Goal: Information Seeking & Learning: Learn about a topic

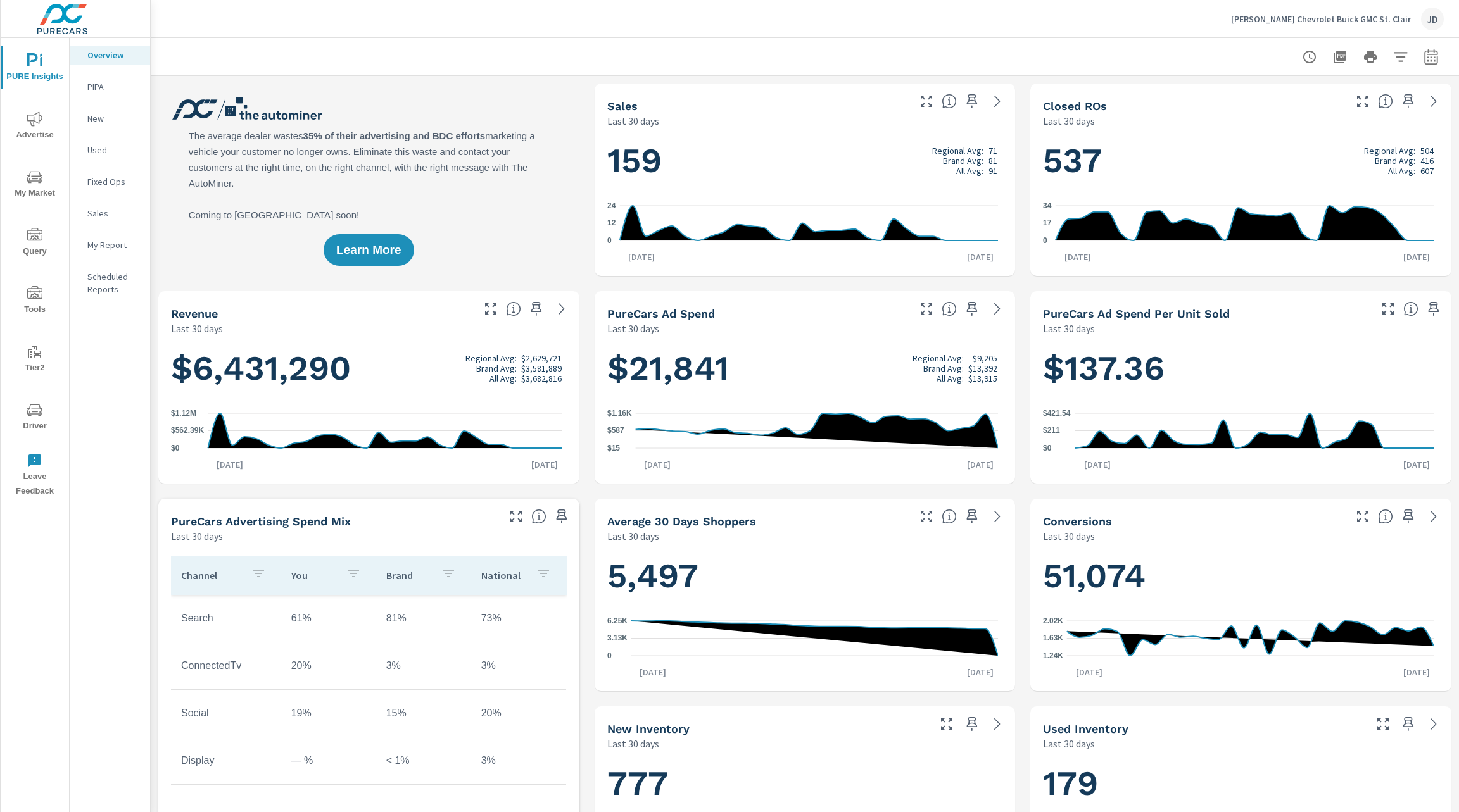
click at [33, 192] on span "My Market" at bounding box center [34, 185] width 61 height 31
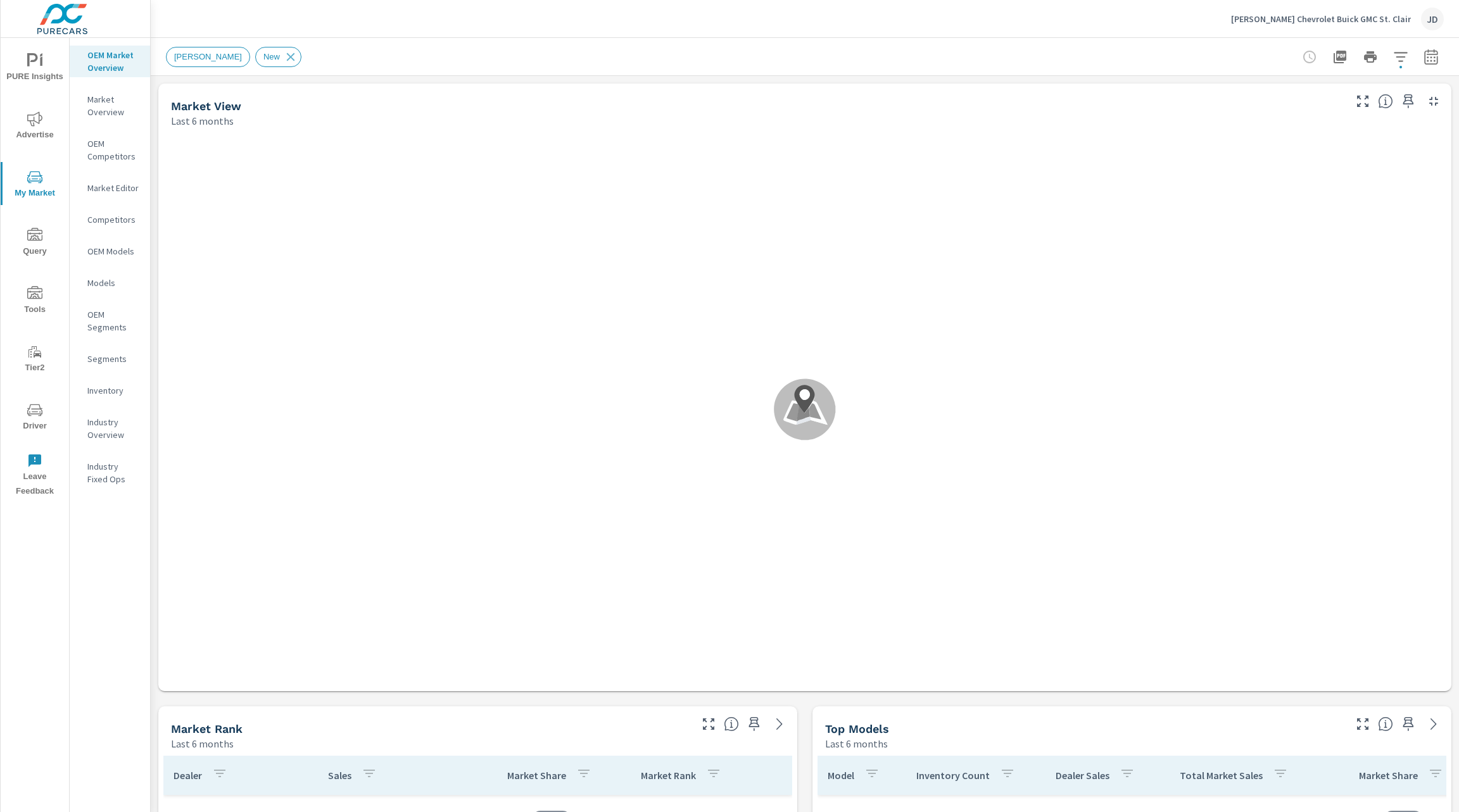
click at [1424, 62] on icon "button" at bounding box center [1431, 57] width 15 height 15
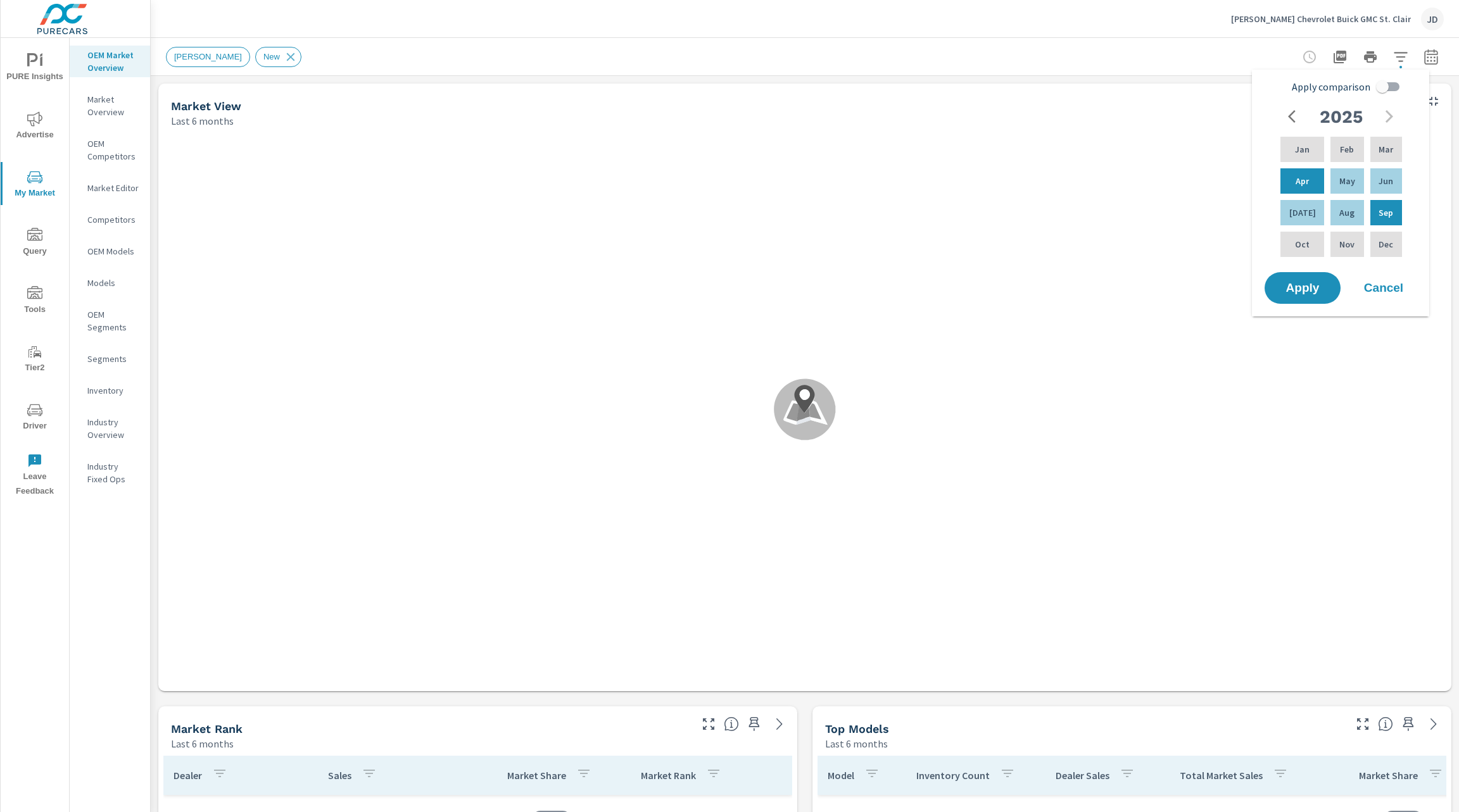
click at [1394, 88] on input "Apply comparison" at bounding box center [1383, 87] width 72 height 24
checkbox input "true"
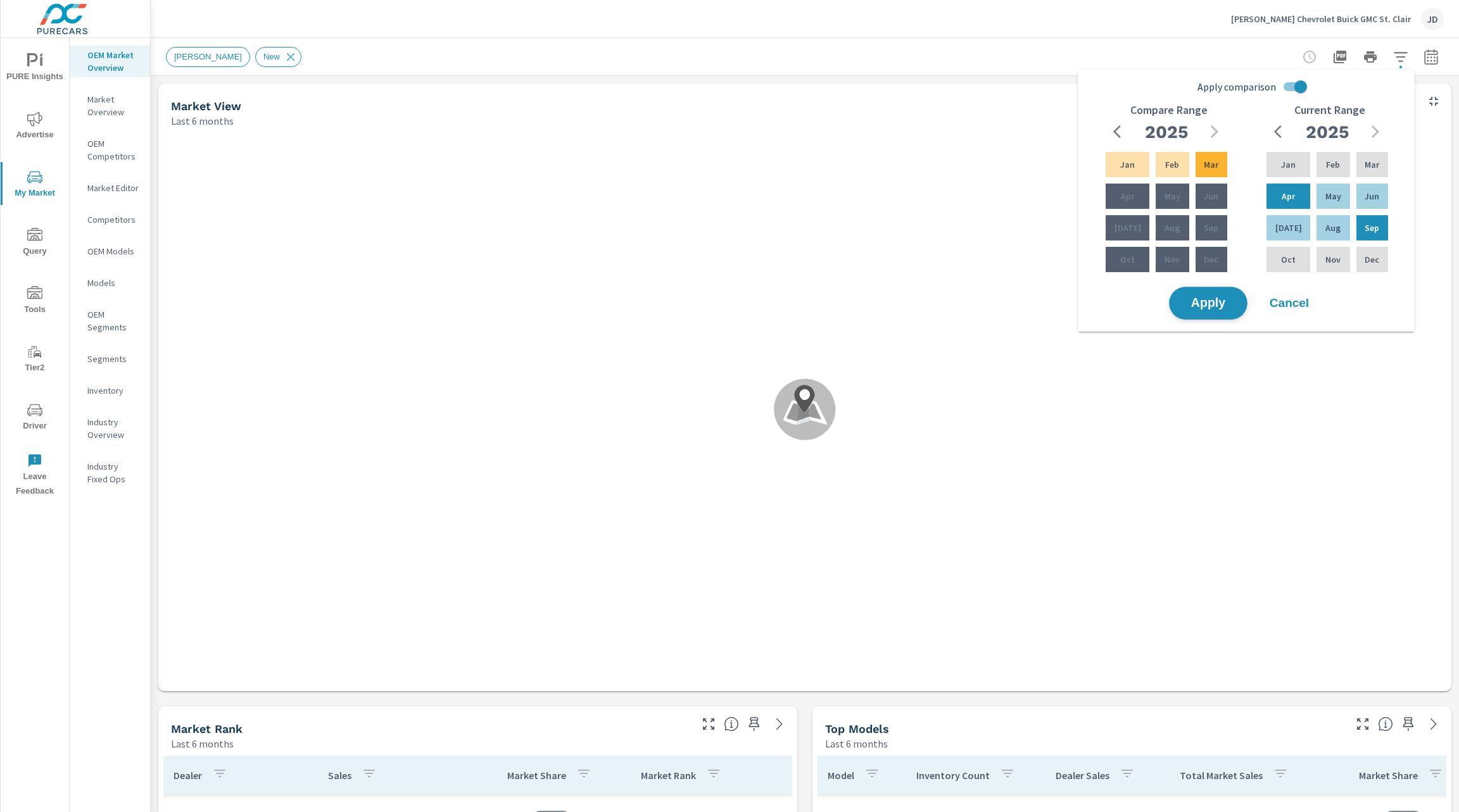
click at [1223, 297] on span "Apply" at bounding box center [1209, 303] width 52 height 12
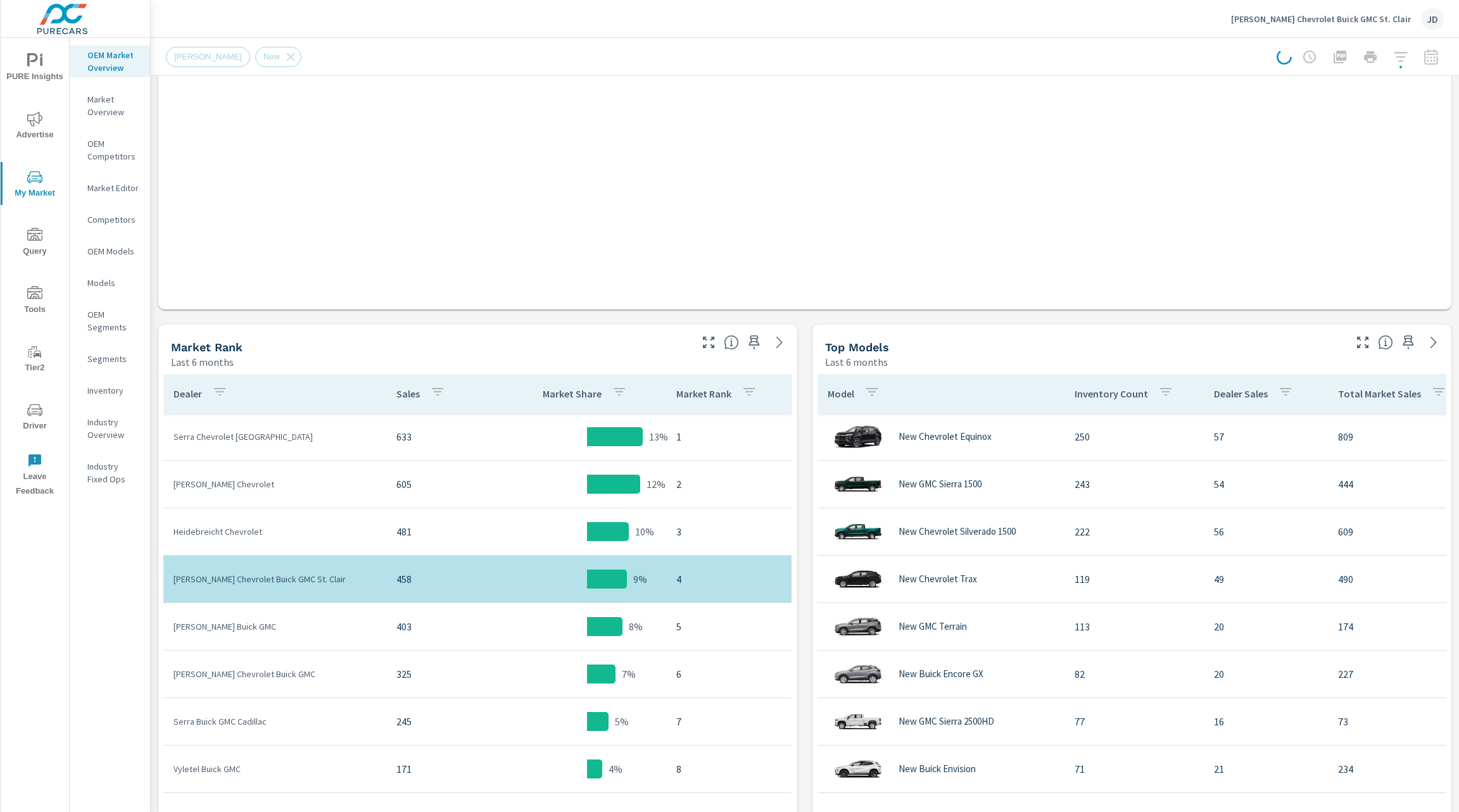
scroll to position [384, 0]
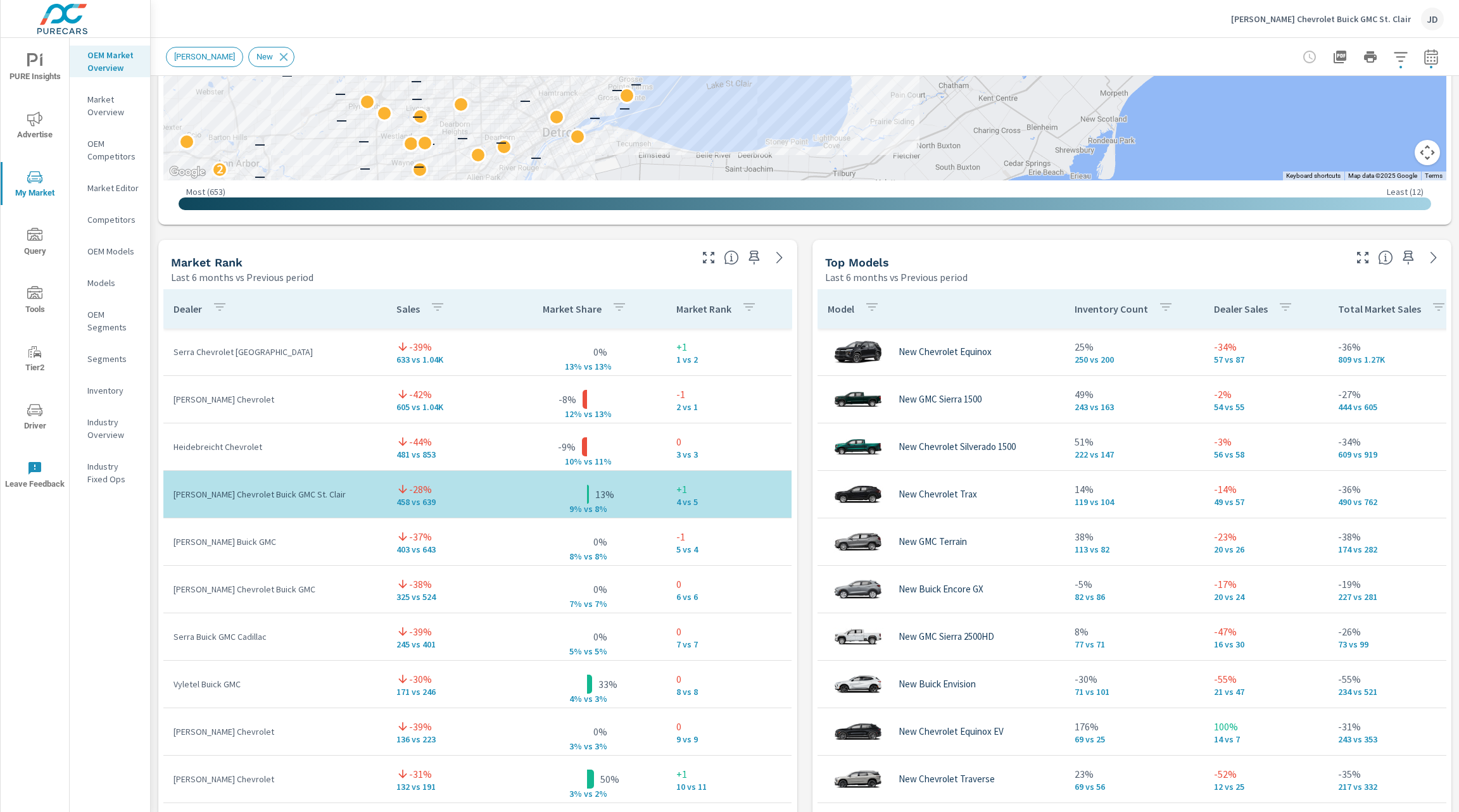
scroll to position [655, 0]
